Goal: Information Seeking & Learning: Learn about a topic

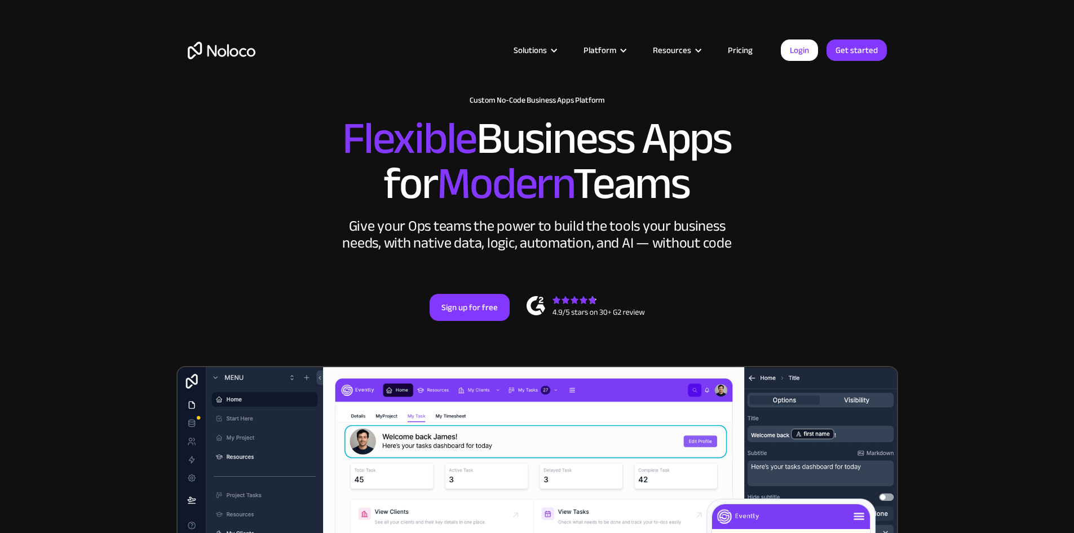
click at [747, 51] on link "Pricing" at bounding box center [740, 50] width 53 height 15
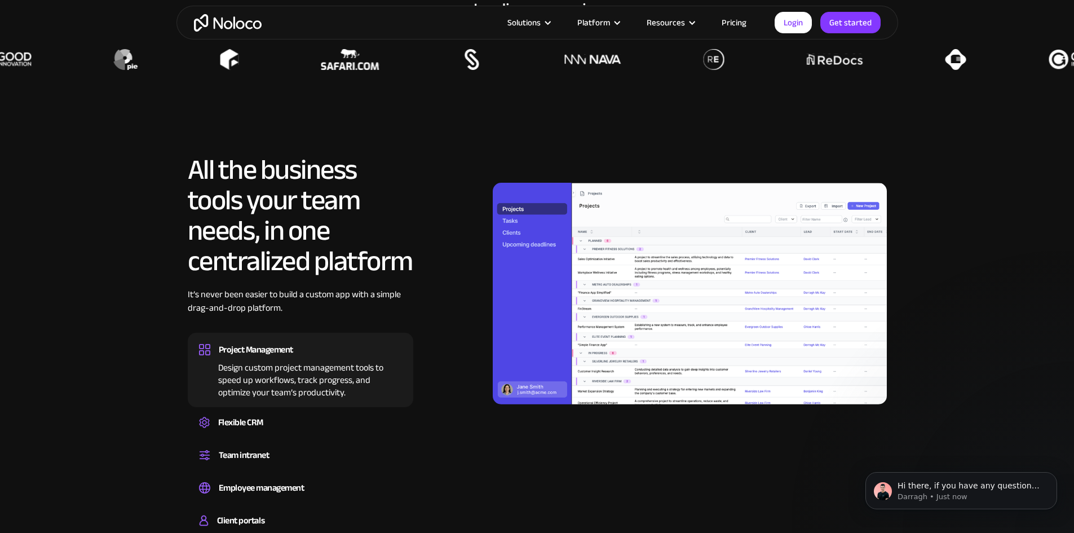
scroll to position [958, 0]
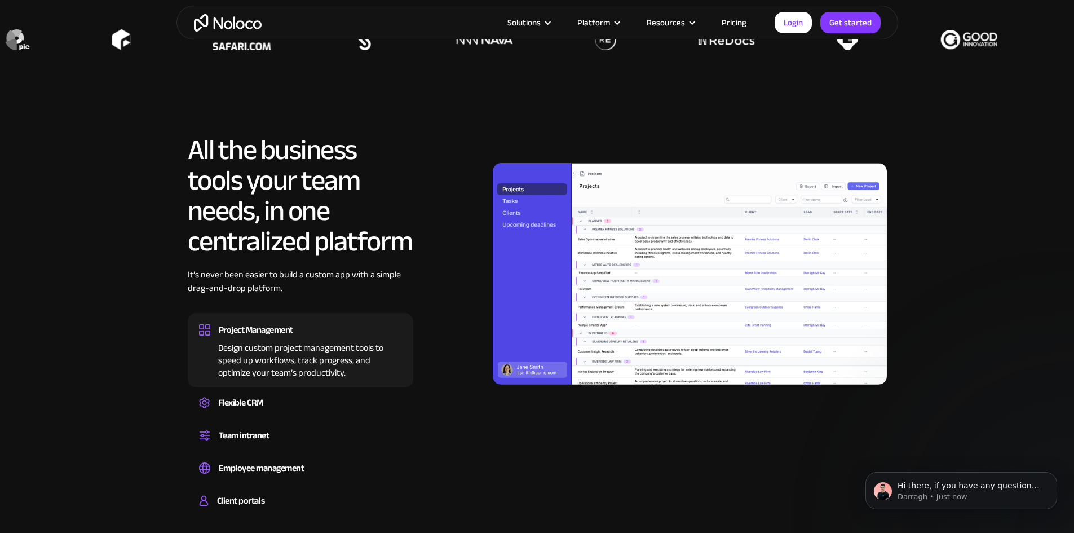
click at [658, 308] on img at bounding box center [690, 274] width 394 height 222
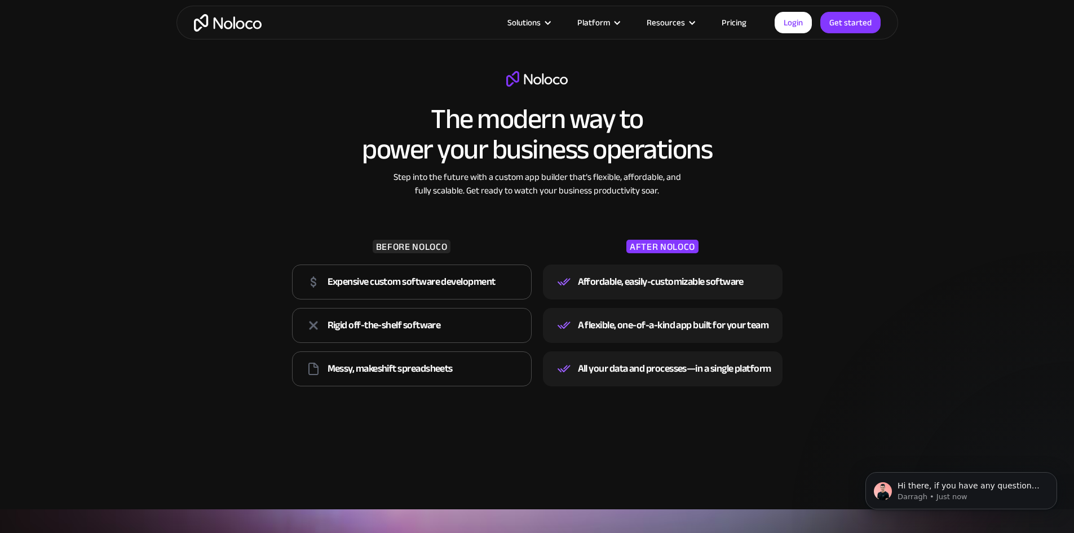
scroll to position [1522, 0]
